Goal: Task Accomplishment & Management: Manage account settings

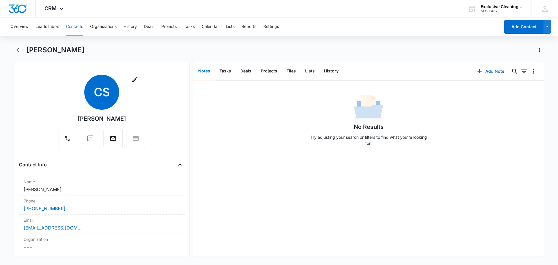
scroll to position [29, 0]
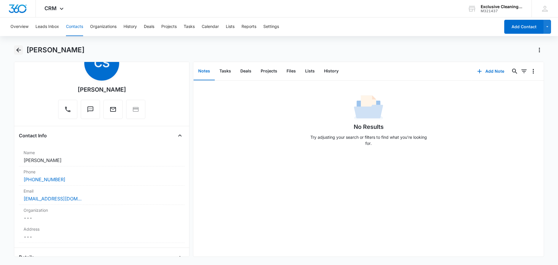
click at [17, 47] on icon "Back" at bounding box center [18, 50] width 7 height 7
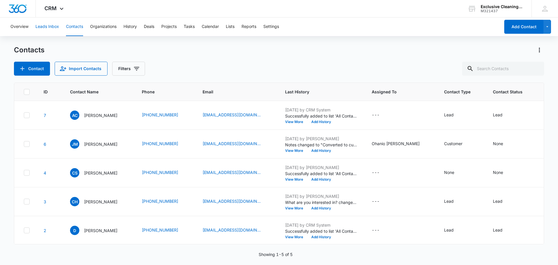
click at [58, 26] on button "Leads Inbox" at bounding box center [47, 26] width 24 height 19
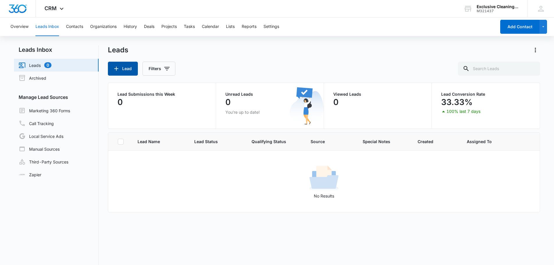
click at [127, 69] on button "Lead" at bounding box center [123, 69] width 30 height 14
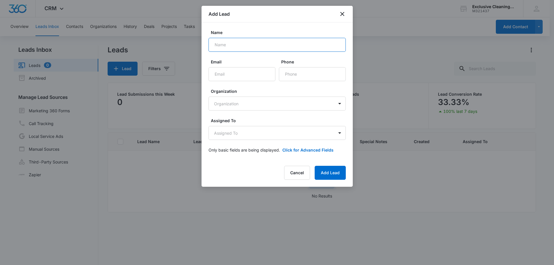
click at [264, 44] on input "Name" at bounding box center [276, 45] width 137 height 14
type input "[PERSON_NAME]"
type input "[EMAIL_ADDRESS][DOMAIN_NAME]"
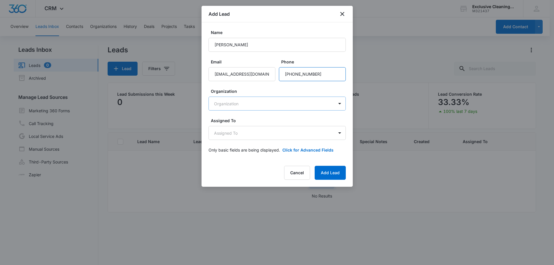
type input "[PHONE_NUMBER]"
click at [266, 101] on body "CRM Apps Reputation Websites Forms CRM Email Social Payments POS Content Ads In…" at bounding box center [277, 157] width 554 height 314
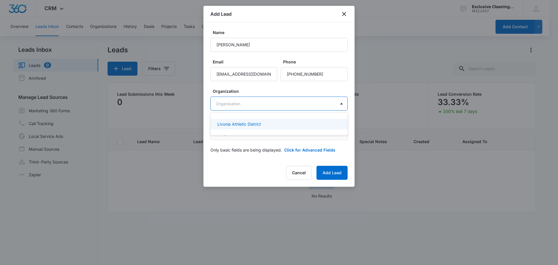
click at [315, 103] on div at bounding box center [279, 132] width 558 height 265
click at [296, 106] on body "CRM Apps Reputation Websites Forms CRM Email Social Payments POS Content Ads In…" at bounding box center [277, 157] width 554 height 314
click at [252, 105] on body "CRM Apps Reputation Websites Forms CRM Email Social Payments POS Content Ads In…" at bounding box center [277, 157] width 554 height 314
click at [260, 144] on div at bounding box center [279, 132] width 558 height 265
type input "[GEOGRAPHIC_DATA]"
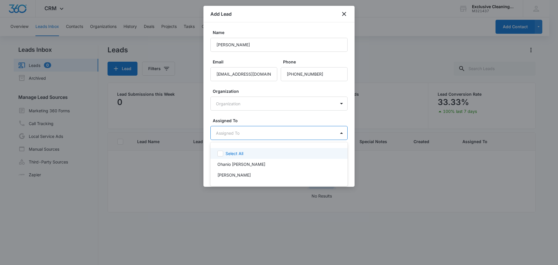
click at [256, 138] on body "CRM Apps Reputation Websites Forms CRM Email Social Payments POS Content Ads In…" at bounding box center [279, 132] width 558 height 265
click at [249, 164] on p "Ohanio [PERSON_NAME]" at bounding box center [241, 164] width 48 height 6
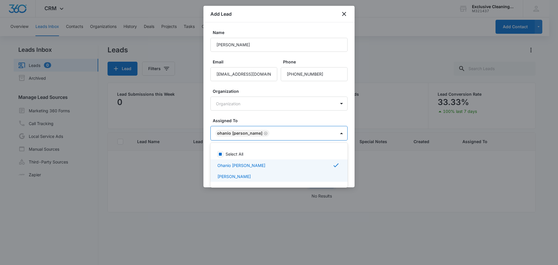
click at [207, 114] on div at bounding box center [279, 132] width 558 height 265
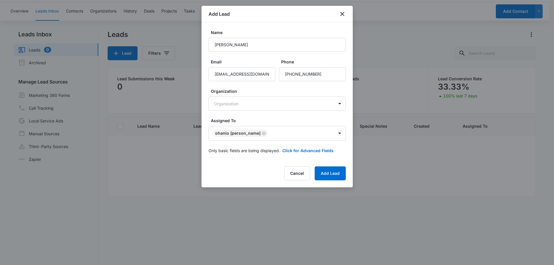
scroll to position [29, 0]
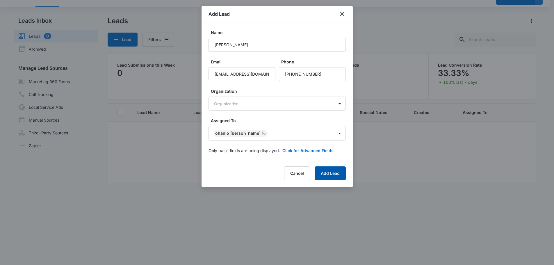
click at [330, 172] on button "Add Lead" at bounding box center [330, 173] width 31 height 14
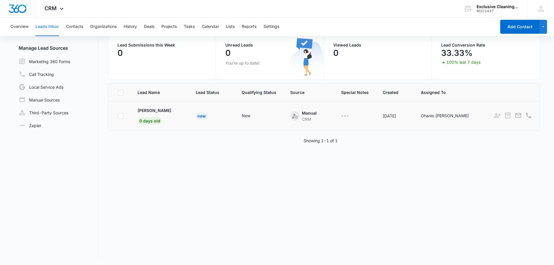
scroll to position [0, 0]
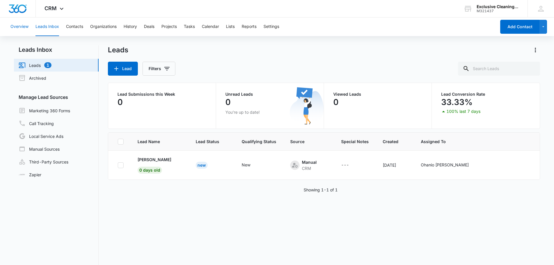
click at [17, 25] on button "Overview" at bounding box center [19, 26] width 18 height 19
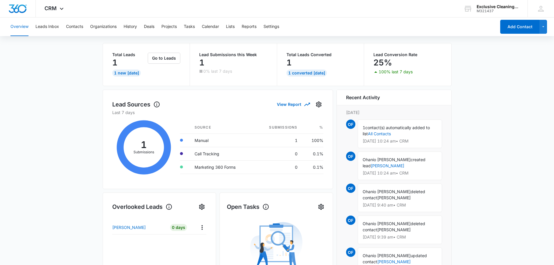
scroll to position [27, 0]
click at [82, 26] on button "Contacts" at bounding box center [74, 26] width 17 height 19
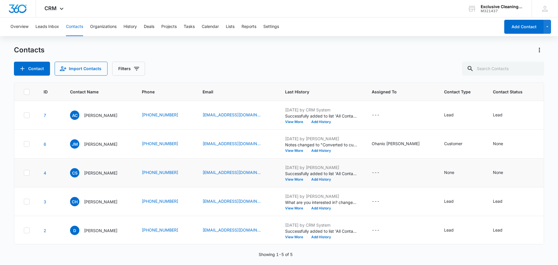
scroll to position [25, 0]
click at [104, 169] on p "[PERSON_NAME]" at bounding box center [100, 172] width 33 height 6
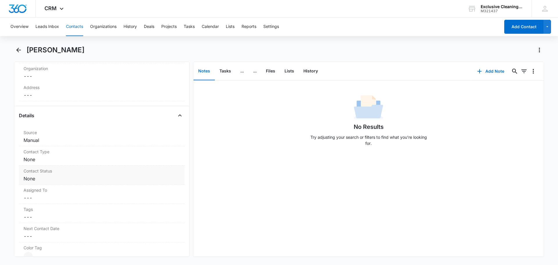
scroll to position [203, 0]
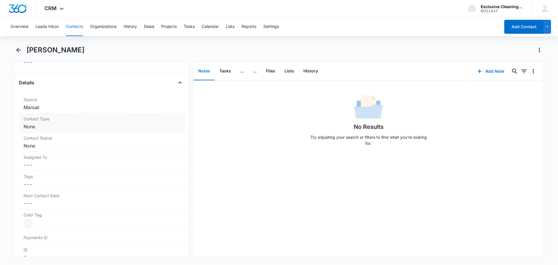
click at [91, 125] on dd "Cancel Save Changes None" at bounding box center [102, 126] width 156 height 7
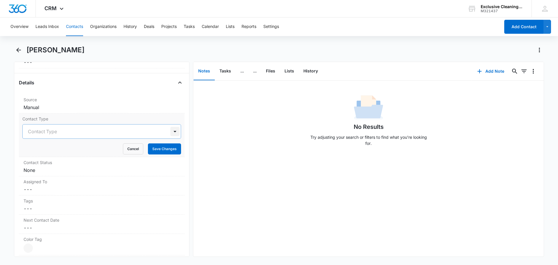
click at [170, 133] on div at bounding box center [174, 131] width 9 height 9
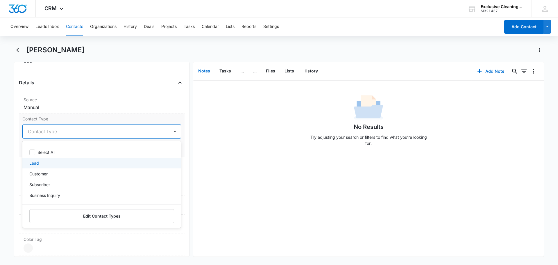
click at [35, 163] on p "Lead" at bounding box center [34, 163] width 10 height 6
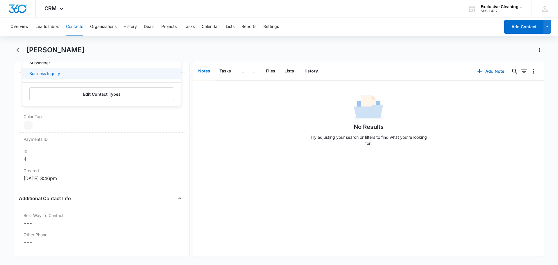
scroll to position [253, 0]
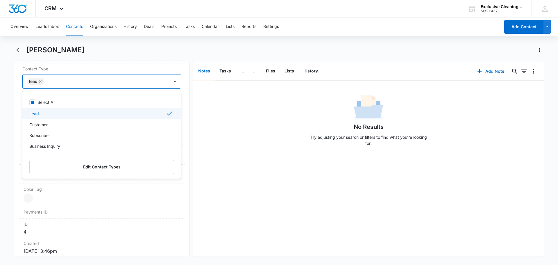
click at [17, 108] on div "Remove CS [PERSON_NAME] Contact Info Name Cancel Save Changes [PERSON_NAME] Pho…" at bounding box center [102, 159] width 176 height 195
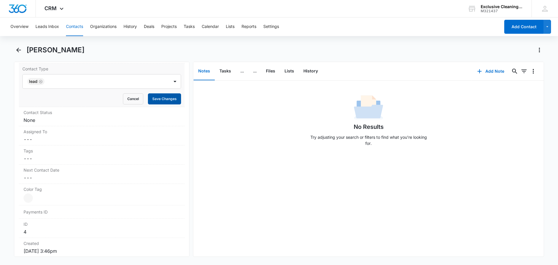
click at [156, 99] on button "Save Changes" at bounding box center [164, 98] width 33 height 11
click at [65, 117] on dd "Cancel Save Changes None" at bounding box center [102, 120] width 156 height 7
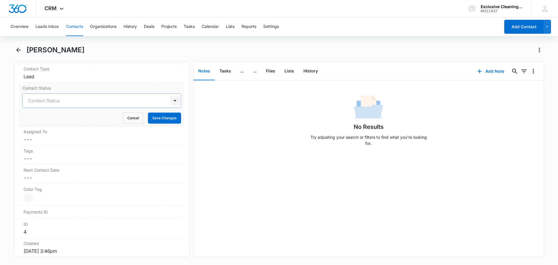
click at [170, 98] on div at bounding box center [174, 100] width 9 height 9
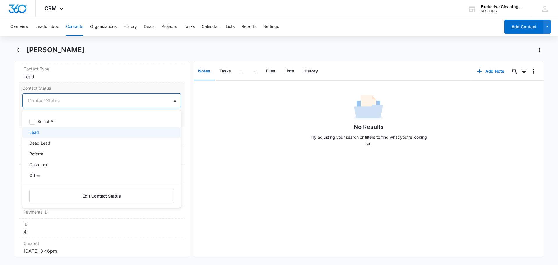
click at [40, 131] on div "Lead" at bounding box center [101, 132] width 144 height 6
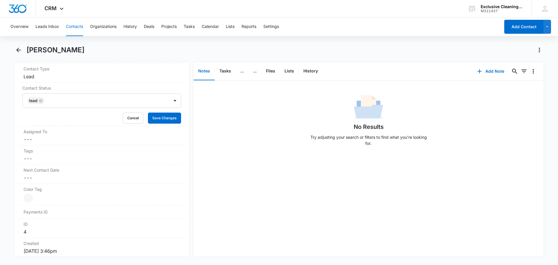
click at [16, 119] on div "Remove CS [PERSON_NAME] Contact Info Name Cancel Save Changes [PERSON_NAME] Pho…" at bounding box center [102, 159] width 176 height 195
click at [158, 117] on button "Save Changes" at bounding box center [164, 118] width 33 height 11
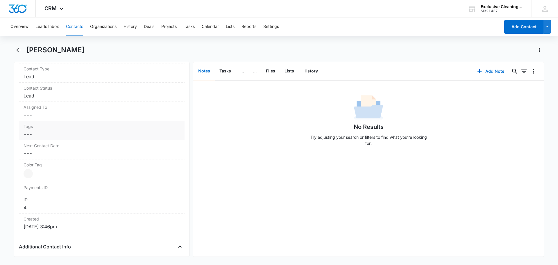
click at [99, 121] on div "Tags Cancel Save Changes ---" at bounding box center [102, 130] width 166 height 19
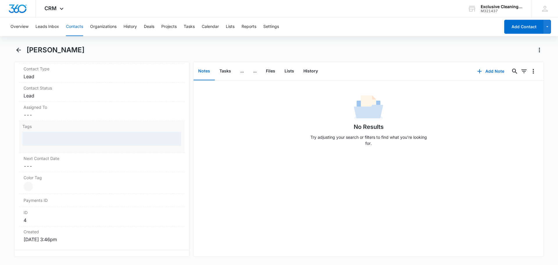
click at [101, 118] on div "Assigned To Cancel Save Changes ---" at bounding box center [102, 111] width 166 height 19
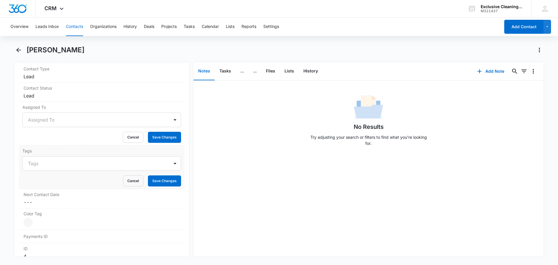
click at [172, 153] on label "Tags" at bounding box center [101, 151] width 159 height 6
click at [161, 121] on div "Assigned To" at bounding box center [96, 120] width 147 height 14
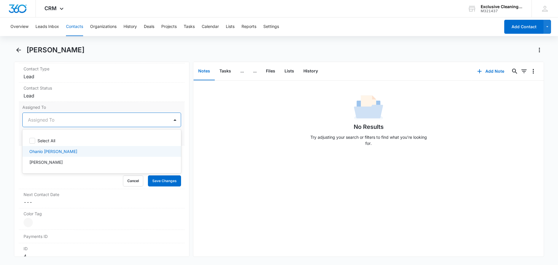
click at [52, 150] on p "Ohanio [PERSON_NAME]" at bounding box center [53, 151] width 48 height 6
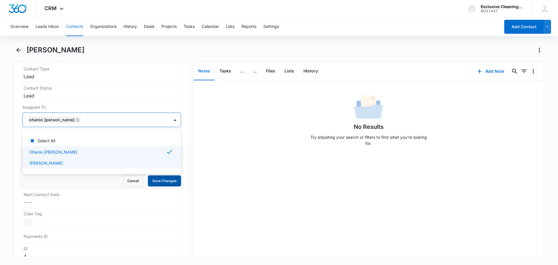
click at [157, 180] on button "Save Changes" at bounding box center [164, 180] width 33 height 11
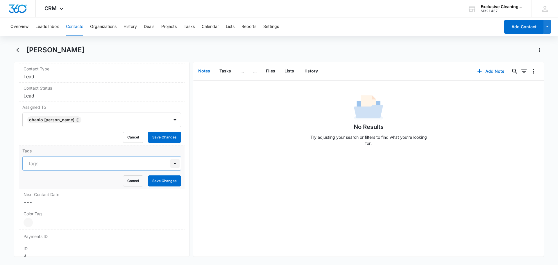
click at [174, 163] on div at bounding box center [174, 163] width 9 height 9
click at [93, 177] on dd "Cancel Save Changes ---" at bounding box center [102, 177] width 156 height 7
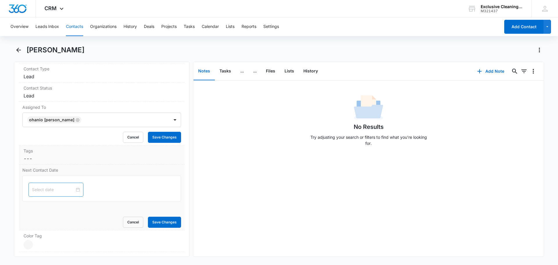
click at [77, 189] on div at bounding box center [55, 190] width 55 height 14
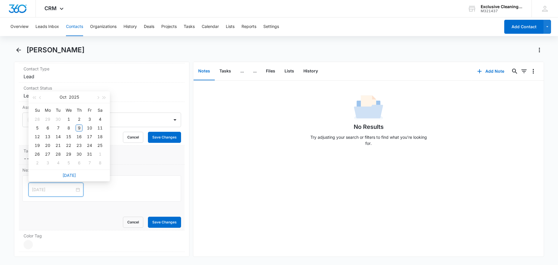
type input "[DATE]"
click at [80, 128] on div "9" at bounding box center [79, 127] width 7 height 7
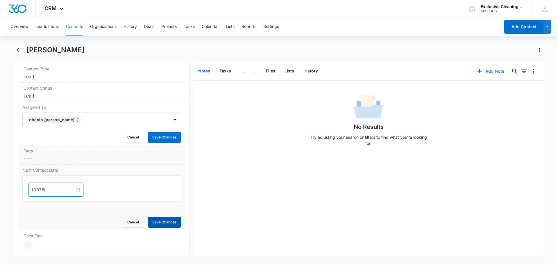
click at [158, 220] on button "Save Changes" at bounding box center [164, 222] width 33 height 11
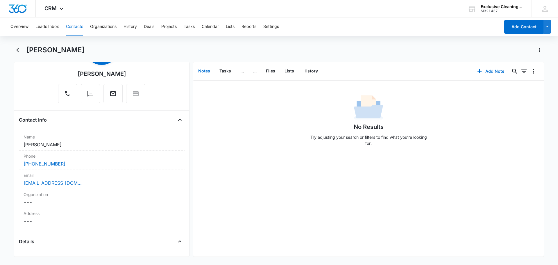
scroll to position [0, 0]
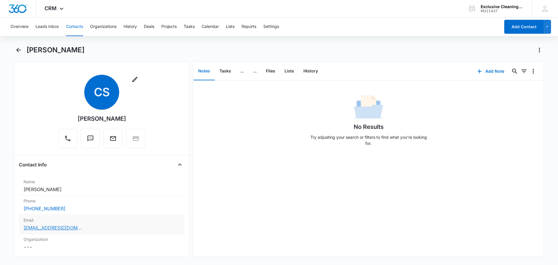
click at [71, 228] on link "[EMAIL_ADDRESS][DOMAIN_NAME]" at bounding box center [53, 227] width 58 height 7
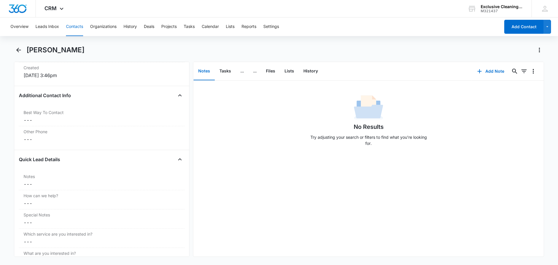
scroll to position [436, 0]
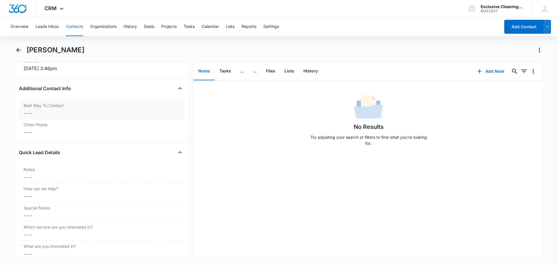
click at [51, 110] on dd "Cancel Save Changes ---" at bounding box center [102, 113] width 156 height 7
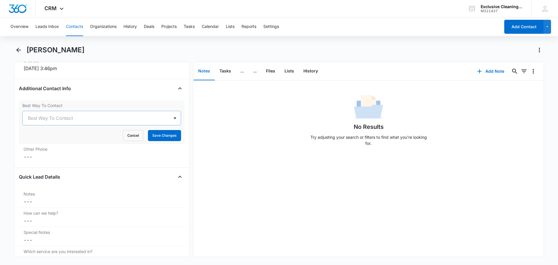
click at [160, 119] on div "Best Way To Contact" at bounding box center [96, 118] width 147 height 14
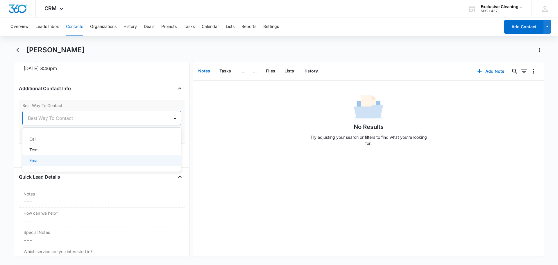
click at [44, 158] on div "Email" at bounding box center [101, 160] width 144 height 6
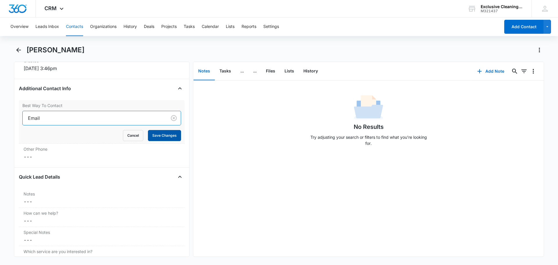
drag, startPoint x: 165, startPoint y: 135, endPoint x: 156, endPoint y: 133, distance: 8.5
click at [164, 135] on button "Save Changes" at bounding box center [164, 135] width 33 height 11
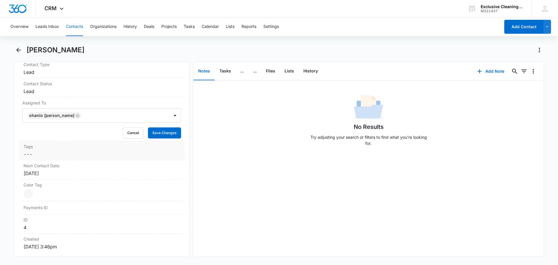
scroll to position [262, 0]
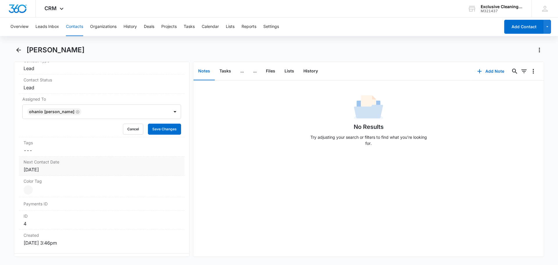
click at [47, 168] on div "[DATE]" at bounding box center [102, 169] width 156 height 7
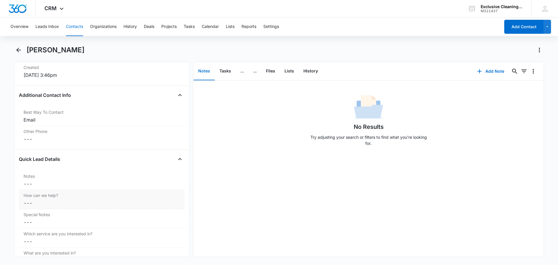
scroll to position [486, 0]
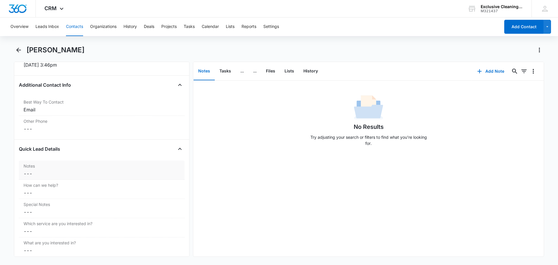
click at [109, 176] on dd "Cancel Save Changes ---" at bounding box center [102, 173] width 156 height 7
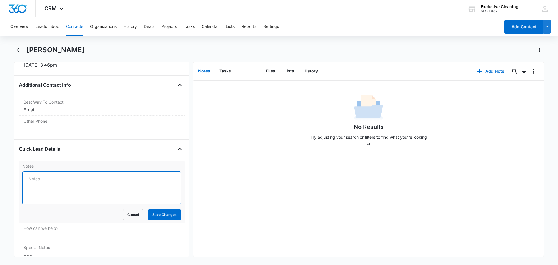
click at [108, 179] on textarea "Notes" at bounding box center [101, 187] width 159 height 33
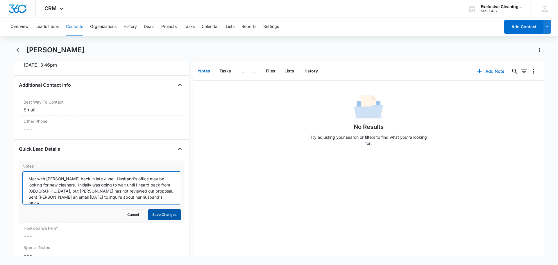
type textarea "Met with [PERSON_NAME] back in late June. Husband's office may be looking for n…"
click at [161, 216] on button "Save Changes" at bounding box center [164, 214] width 33 height 11
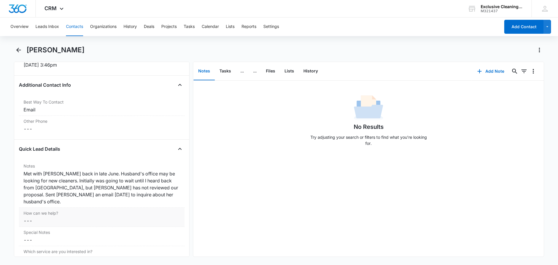
click at [69, 195] on div "Met with [PERSON_NAME] back in late June. Husband's office may be looking for n…" at bounding box center [102, 187] width 156 height 35
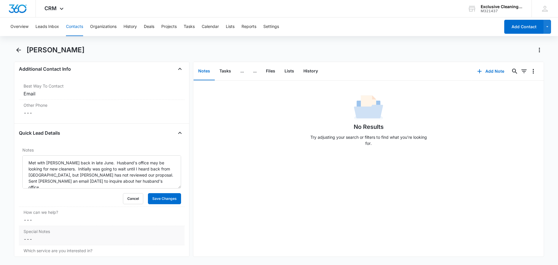
scroll to position [515, 0]
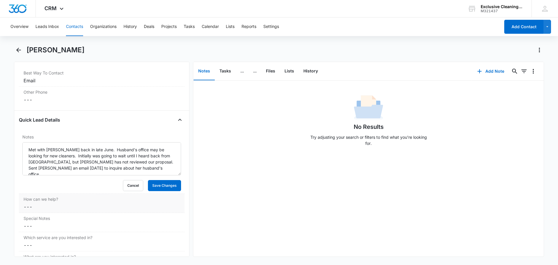
click at [50, 209] on dd "Cancel Save Changes ---" at bounding box center [102, 206] width 156 height 7
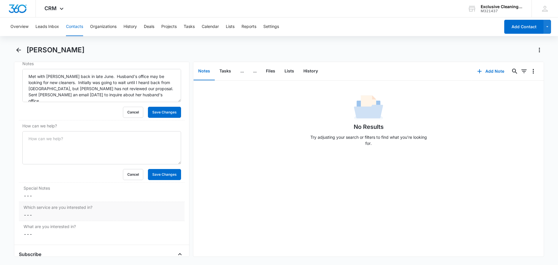
scroll to position [602, 0]
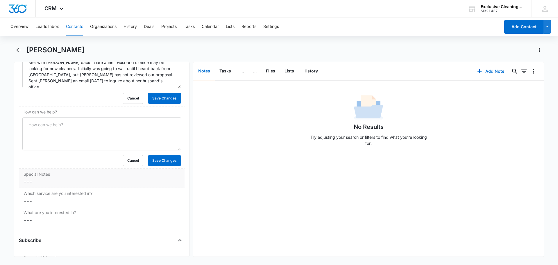
click at [87, 179] on dd "Cancel Save Changes ---" at bounding box center [102, 181] width 156 height 7
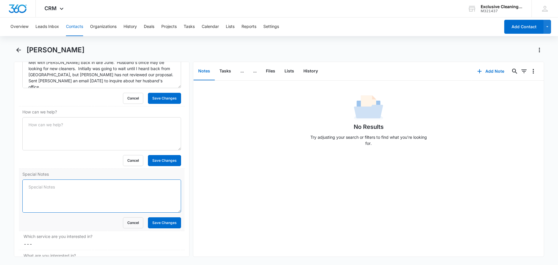
click at [85, 210] on textarea "Special Notes" at bounding box center [101, 195] width 159 height 33
click at [127, 219] on button "Cancel" at bounding box center [133, 222] width 20 height 11
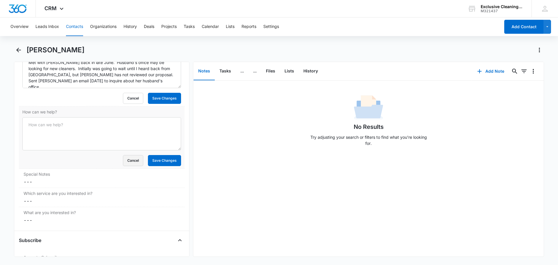
click at [127, 155] on button "Cancel" at bounding box center [133, 160] width 20 height 11
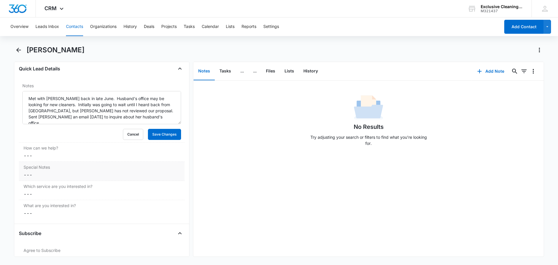
scroll to position [544, 0]
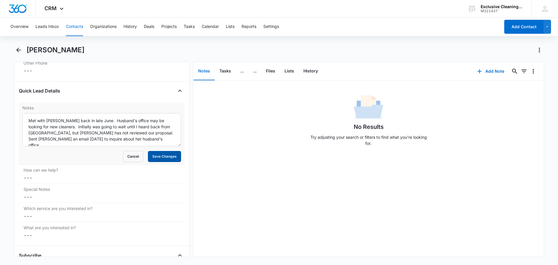
click at [151, 153] on button "Save Changes" at bounding box center [164, 156] width 33 height 11
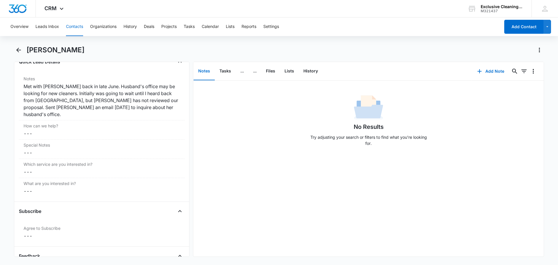
scroll to position [602, 0]
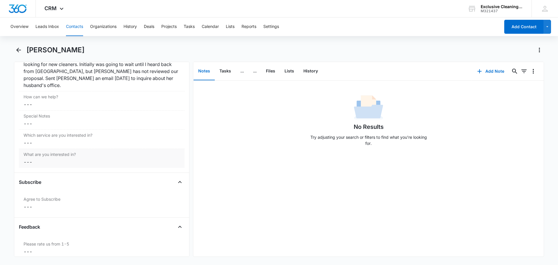
click at [101, 158] on dd "Cancel Save Changes ---" at bounding box center [102, 161] width 156 height 7
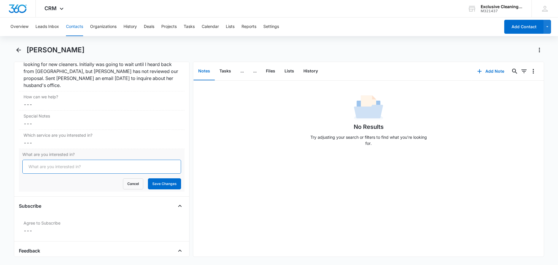
click at [167, 160] on input "What are you interested in?" at bounding box center [101, 167] width 159 height 14
click at [135, 178] on button "Cancel" at bounding box center [133, 183] width 20 height 11
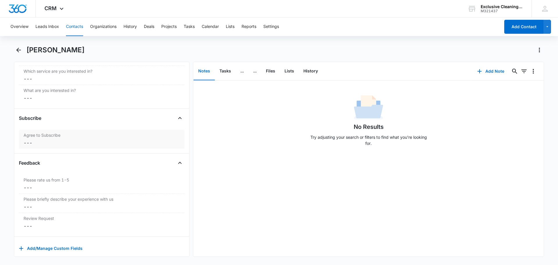
scroll to position [669, 0]
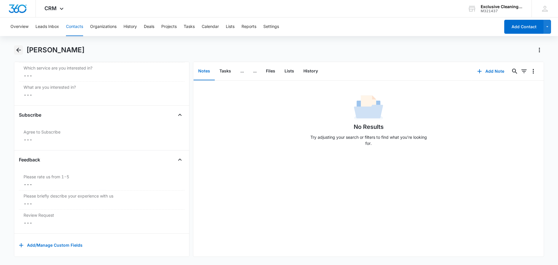
click at [19, 50] on icon "Back" at bounding box center [18, 50] width 5 height 5
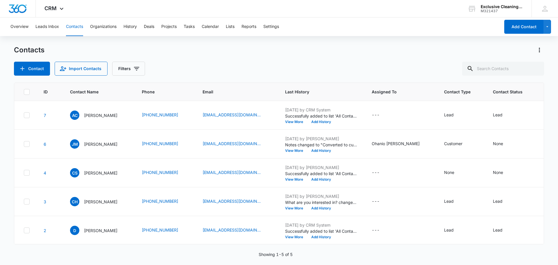
scroll to position [25, 0]
click at [468, 129] on td "Customer" at bounding box center [461, 143] width 49 height 29
click at [493, 140] on div "None" at bounding box center [498, 143] width 10 height 6
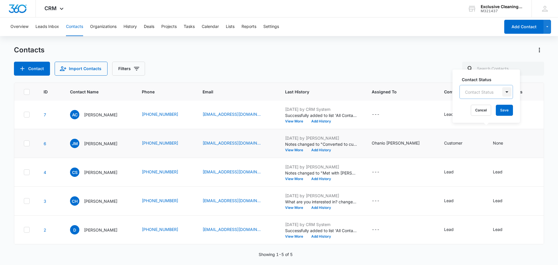
click at [506, 92] on div at bounding box center [506, 91] width 9 height 9
click at [482, 153] on p "Customer" at bounding box center [476, 155] width 18 height 6
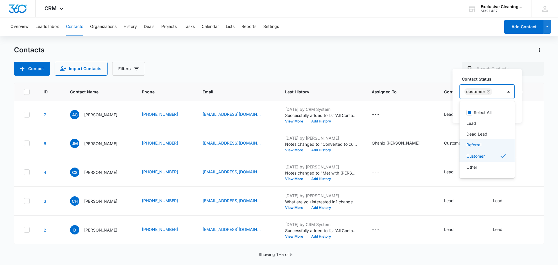
click at [413, 72] on div "Contact Import Contacts Filters" at bounding box center [279, 69] width 530 height 14
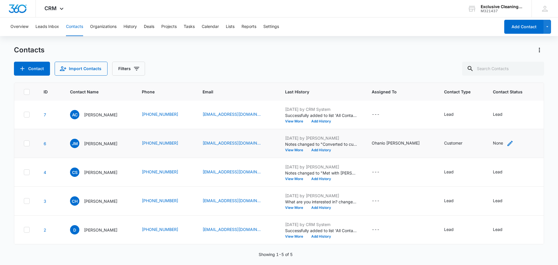
click at [493, 140] on div "None" at bounding box center [498, 143] width 10 height 6
click at [503, 108] on button "Save" at bounding box center [505, 110] width 17 height 11
click at [444, 226] on div "Lead" at bounding box center [449, 229] width 10 height 6
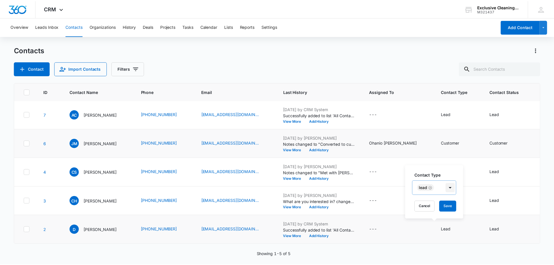
scroll to position [5, 0]
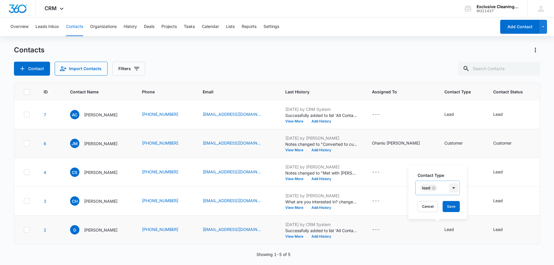
click at [454, 188] on div at bounding box center [454, 188] width 12 height 14
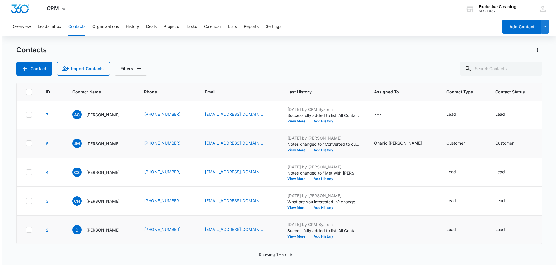
scroll to position [0, 0]
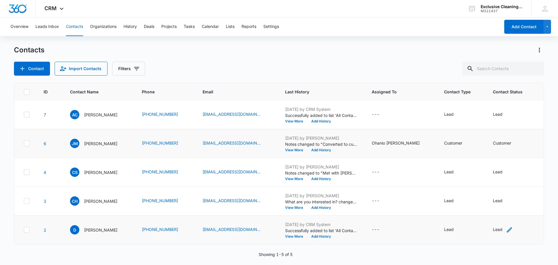
click at [493, 226] on div "Lead" at bounding box center [498, 229] width 10 height 6
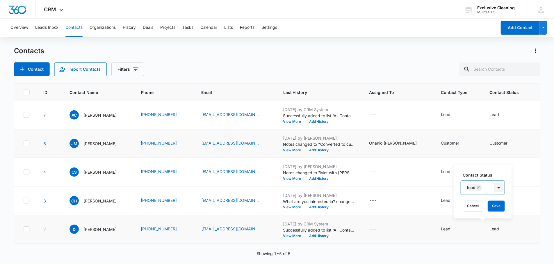
scroll to position [7, 0]
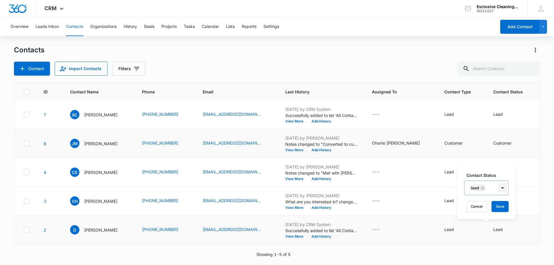
click at [501, 189] on div "Contact Status Lead Cancel Save" at bounding box center [486, 192] width 58 height 54
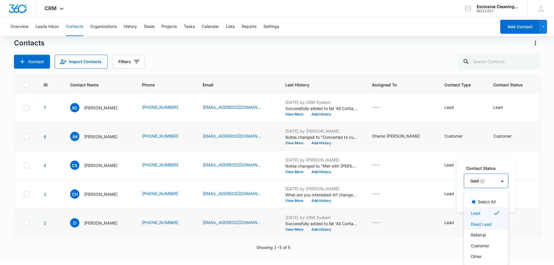
click at [487, 224] on p "Dead Lead" at bounding box center [481, 224] width 21 height 6
click at [482, 182] on icon "Remove Lead" at bounding box center [482, 181] width 4 height 4
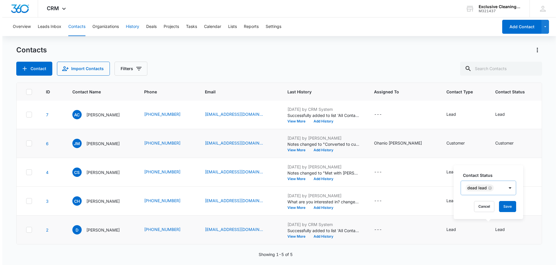
scroll to position [0, 0]
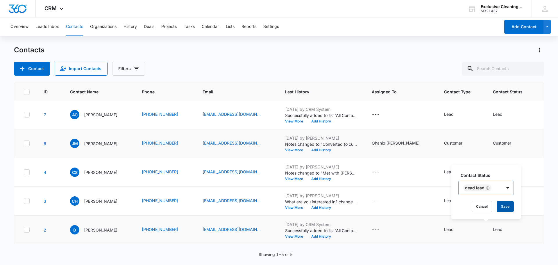
click at [508, 204] on button "Save" at bounding box center [505, 206] width 17 height 11
drag, startPoint x: 445, startPoint y: 244, endPoint x: 520, endPoint y: 243, distance: 75.0
click at [522, 243] on div "ID Contact Name Phone Email Last History Assigned To Contact Type Contact Statu…" at bounding box center [279, 170] width 530 height 175
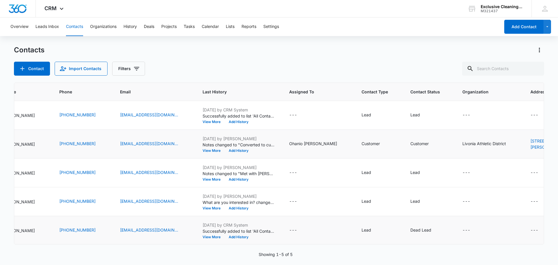
scroll to position [0, 91]
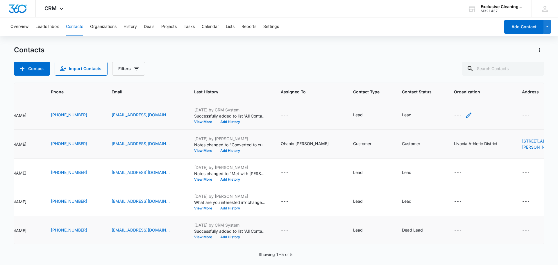
click at [454, 115] on div "---" at bounding box center [458, 115] width 8 height 7
click at [444, 80] on div at bounding box center [439, 77] width 24 height 7
type input "[US_STATE][GEOGRAPHIC_DATA]"
click at [465, 79] on input "[US_STATE][GEOGRAPHIC_DATA]" at bounding box center [447, 78] width 40 height 6
click at [420, 91] on div "Organization 0 results available for search term [US_STATE][GEOGRAPHIC_DATA]. U…" at bounding box center [453, 82] width 78 height 53
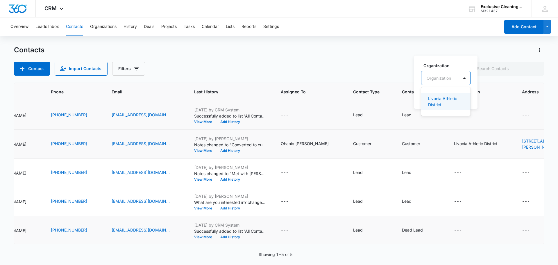
click at [442, 82] on div "Organization" at bounding box center [440, 78] width 37 height 13
click at [433, 78] on div at bounding box center [439, 77] width 24 height 7
type input "Michiga"
click at [357, 27] on div "Overview Leads Inbox Contacts Organizations History Deals Projects Tasks Calend…" at bounding box center [253, 26] width 493 height 19
click at [106, 26] on button "Organizations" at bounding box center [103, 26] width 26 height 19
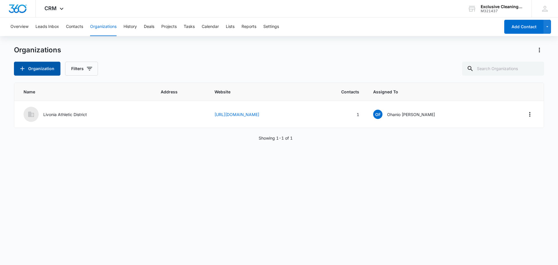
click at [38, 69] on button "Organization" at bounding box center [37, 69] width 47 height 14
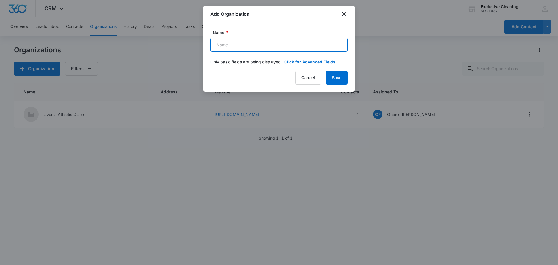
click at [267, 40] on input "Name *" at bounding box center [278, 45] width 137 height 14
type input "[US_STATE][GEOGRAPHIC_DATA]"
click at [338, 78] on button "Save" at bounding box center [337, 78] width 22 height 14
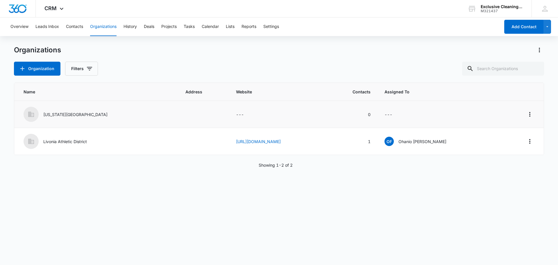
click at [229, 115] on td "---" at bounding box center [277, 114] width 96 height 27
click at [527, 114] on icon "Actions" at bounding box center [529, 114] width 7 height 7
click at [238, 115] on td "---" at bounding box center [277, 114] width 96 height 27
click at [60, 115] on p "[US_STATE][GEOGRAPHIC_DATA]" at bounding box center [75, 114] width 64 height 6
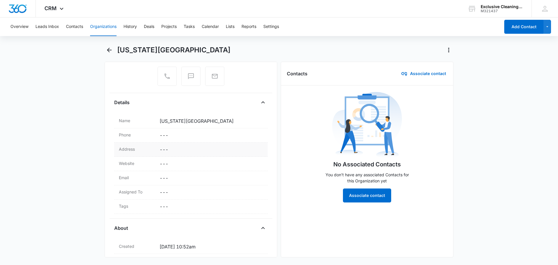
scroll to position [87, 0]
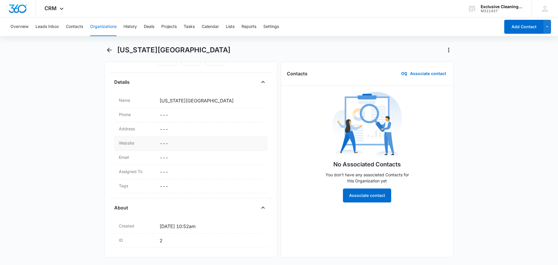
click at [176, 141] on dd "Cancel Save Changes ---" at bounding box center [211, 143] width 103 height 7
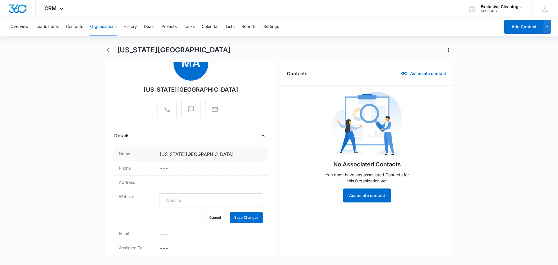
scroll to position [29, 0]
click at [185, 203] on input "text" at bounding box center [211, 201] width 103 height 14
paste input "[URL][DOMAIN_NAME]"
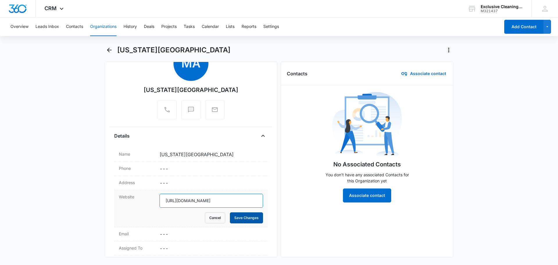
type input "[URL][DOMAIN_NAME]"
click at [237, 215] on button "Save Changes" at bounding box center [246, 217] width 33 height 11
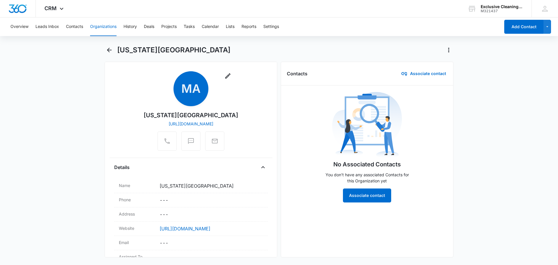
scroll to position [0, 0]
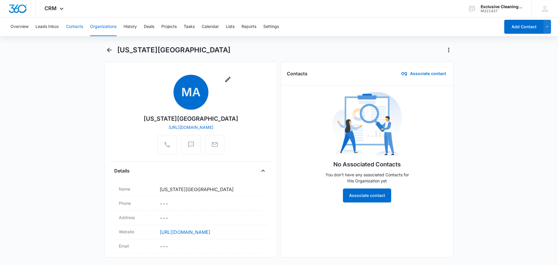
click at [75, 26] on button "Contacts" at bounding box center [74, 26] width 17 height 19
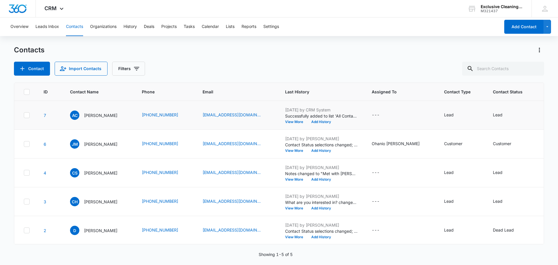
click at [545, 112] on div "---" at bounding box center [549, 115] width 8 height 7
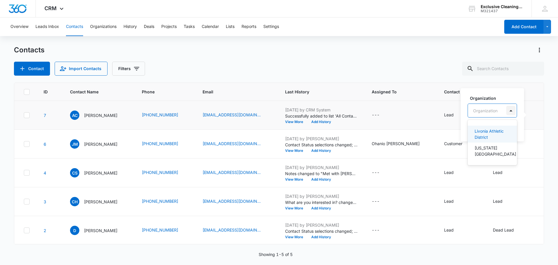
click at [512, 112] on div at bounding box center [510, 110] width 9 height 9
click at [485, 149] on p "[US_STATE][GEOGRAPHIC_DATA]" at bounding box center [492, 151] width 34 height 12
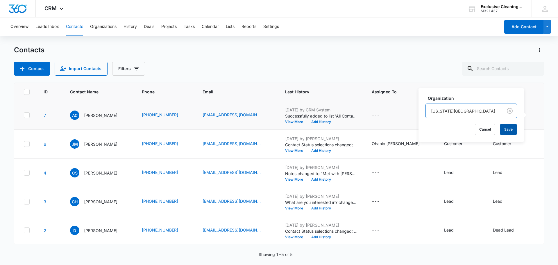
click at [508, 126] on button "Save" at bounding box center [508, 129] width 17 height 11
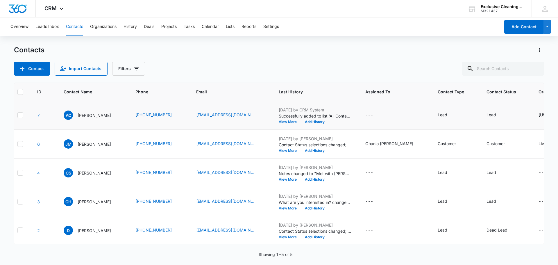
scroll to position [0, 17]
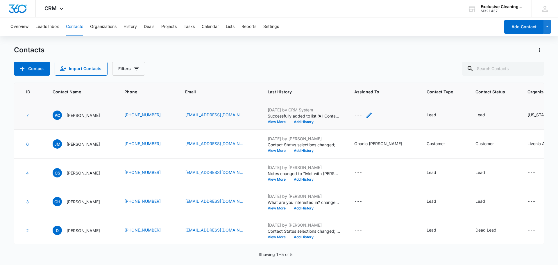
click at [366, 113] on icon "Assigned To - - Select to Edit Field" at bounding box center [369, 115] width 7 height 7
click at [381, 78] on div at bounding box center [377, 77] width 9 height 9
click at [354, 113] on p "Ohanio [PERSON_NAME]" at bounding box center [358, 112] width 33 height 12
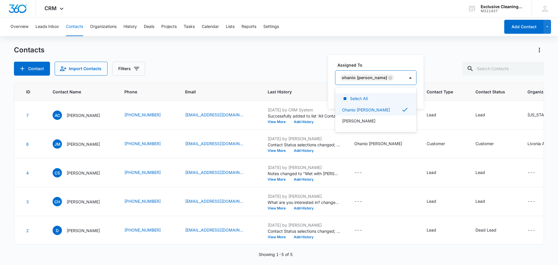
click at [430, 43] on div "Overview Leads Inbox Contacts Organizations History Deals Projects Tasks Calend…" at bounding box center [279, 140] width 558 height 247
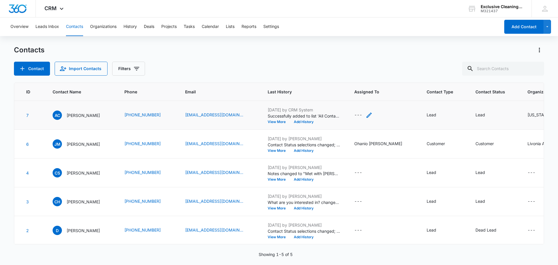
click at [361, 115] on div "---" at bounding box center [363, 115] width 18 height 7
drag, startPoint x: 381, startPoint y: 93, endPoint x: 386, endPoint y: 98, distance: 6.6
click at [389, 93] on button "Save" at bounding box center [397, 96] width 17 height 11
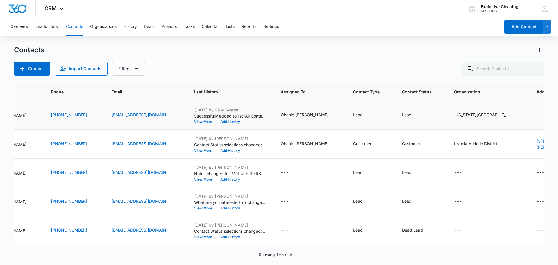
click at [537, 115] on div "---" at bounding box center [541, 115] width 8 height 7
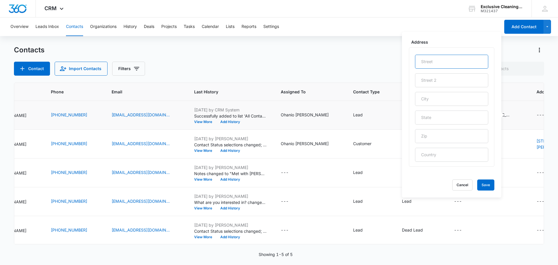
click at [431, 60] on input "text" at bounding box center [451, 62] width 73 height 14
type input "[STREET_ADDRESS]"
type input "[GEOGRAPHIC_DATA]"
type input "MI"
type input "48135"
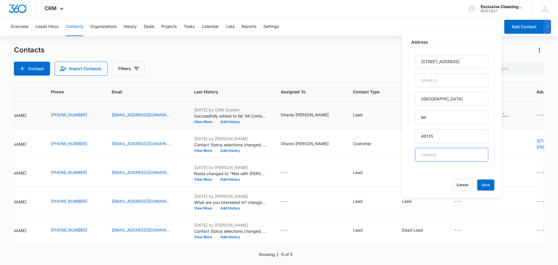
click at [451, 152] on input "text" at bounding box center [451, 155] width 73 height 14
type input "[GEOGRAPHIC_DATA]"
click at [491, 184] on button "Save" at bounding box center [485, 184] width 17 height 11
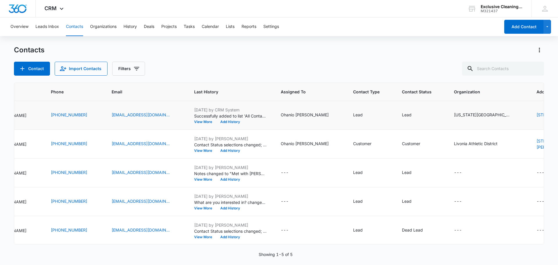
scroll to position [0, 0]
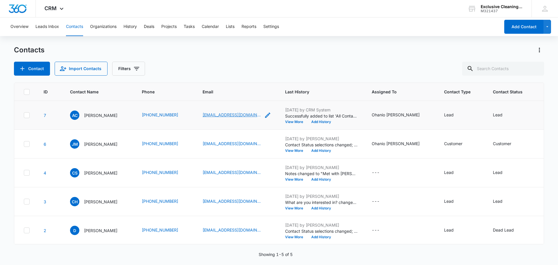
click at [223, 118] on link "[EMAIL_ADDRESS][DOMAIN_NAME]" at bounding box center [232, 115] width 58 height 6
click at [50, 24] on button "Leads Inbox" at bounding box center [47, 26] width 24 height 19
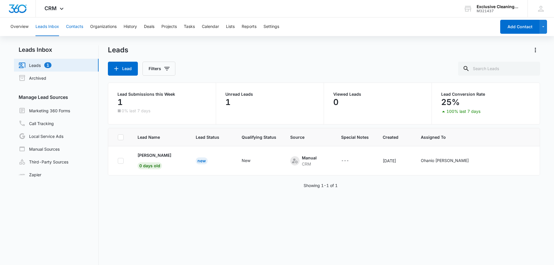
click at [73, 25] on button "Contacts" at bounding box center [74, 26] width 17 height 19
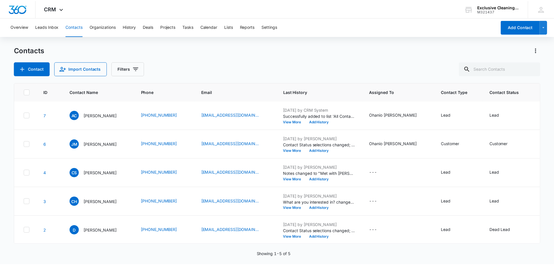
scroll to position [25, 0]
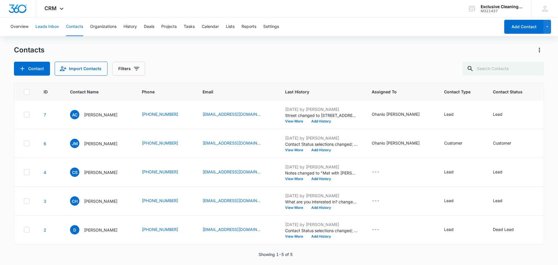
click at [49, 24] on button "Leads Inbox" at bounding box center [47, 26] width 24 height 19
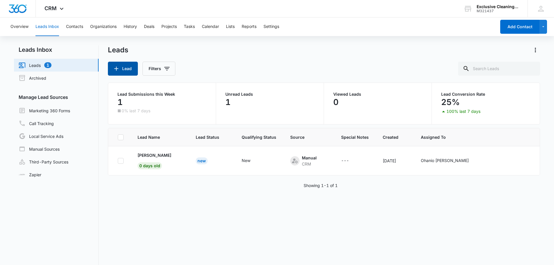
click at [126, 69] on button "Lead" at bounding box center [123, 69] width 30 height 14
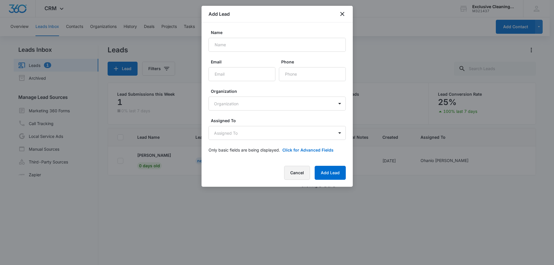
click at [291, 172] on button "Cancel" at bounding box center [297, 173] width 26 height 14
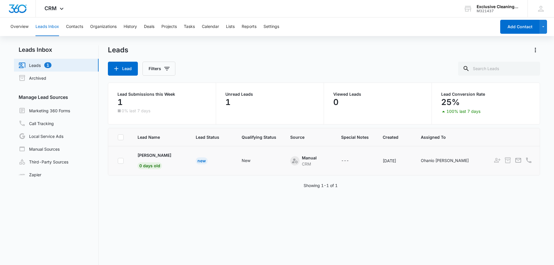
click at [550, 158] on icon "Actions" at bounding box center [553, 160] width 7 height 7
click at [442, 211] on div "Lead Name Lead Status Qualifying Status Source Special Notes Created Assigned T…" at bounding box center [324, 215] width 432 height 175
click at [69, 26] on button "Contacts" at bounding box center [74, 26] width 17 height 19
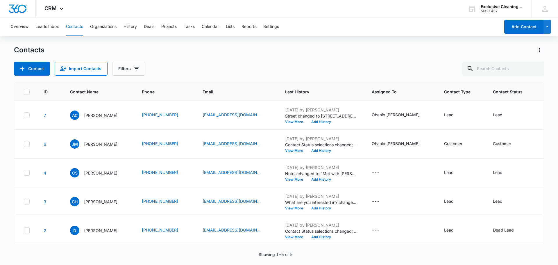
scroll to position [0, 91]
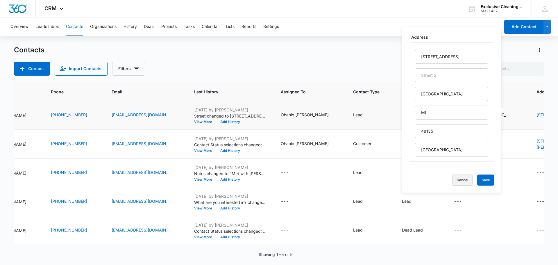
click at [462, 181] on button "Cancel" at bounding box center [462, 179] width 20 height 11
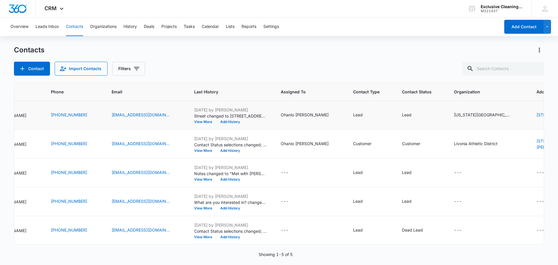
scroll to position [0, 0]
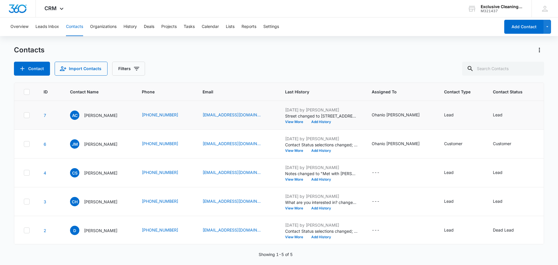
click at [25, 118] on icon at bounding box center [26, 115] width 5 height 5
click at [24, 115] on input "checkbox" at bounding box center [24, 115] width 0 height 0
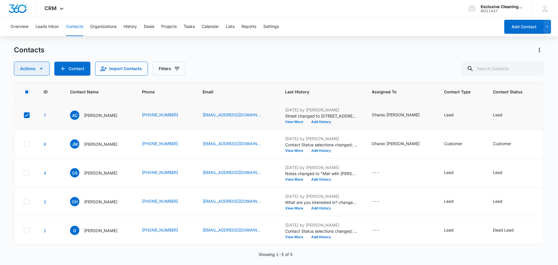
click at [42, 66] on icon "button" at bounding box center [41, 68] width 7 height 7
click at [175, 68] on icon "Filters" at bounding box center [176, 68] width 5 height 3
click at [272, 67] on div "Actions Contact Import Contacts Filters" at bounding box center [279, 69] width 530 height 14
click at [539, 50] on icon "Actions" at bounding box center [539, 50] width 1 height 5
drag, startPoint x: 541, startPoint y: 50, endPoint x: 520, endPoint y: 50, distance: 20.9
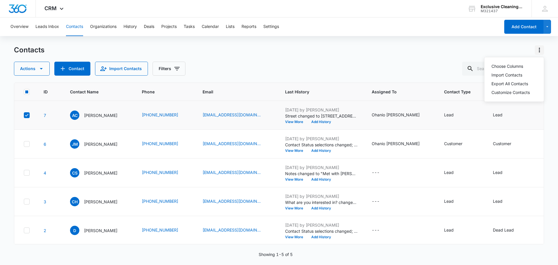
click at [541, 50] on icon "Actions" at bounding box center [539, 50] width 7 height 7
click at [303, 66] on div "Actions Contact Import Contacts Filters" at bounding box center [279, 69] width 530 height 14
click at [289, 124] on button "View More" at bounding box center [296, 121] width 22 height 3
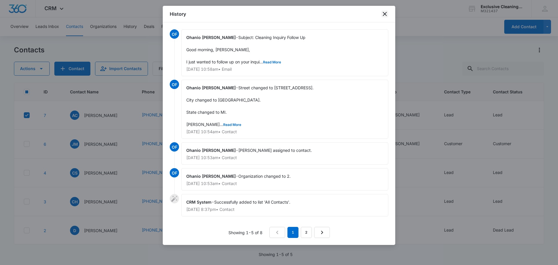
click at [382, 15] on icon "close" at bounding box center [384, 13] width 7 height 7
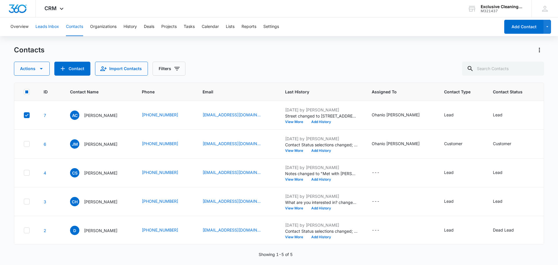
click at [56, 24] on button "Leads Inbox" at bounding box center [47, 26] width 24 height 19
